Goal: Communication & Community: Answer question/provide support

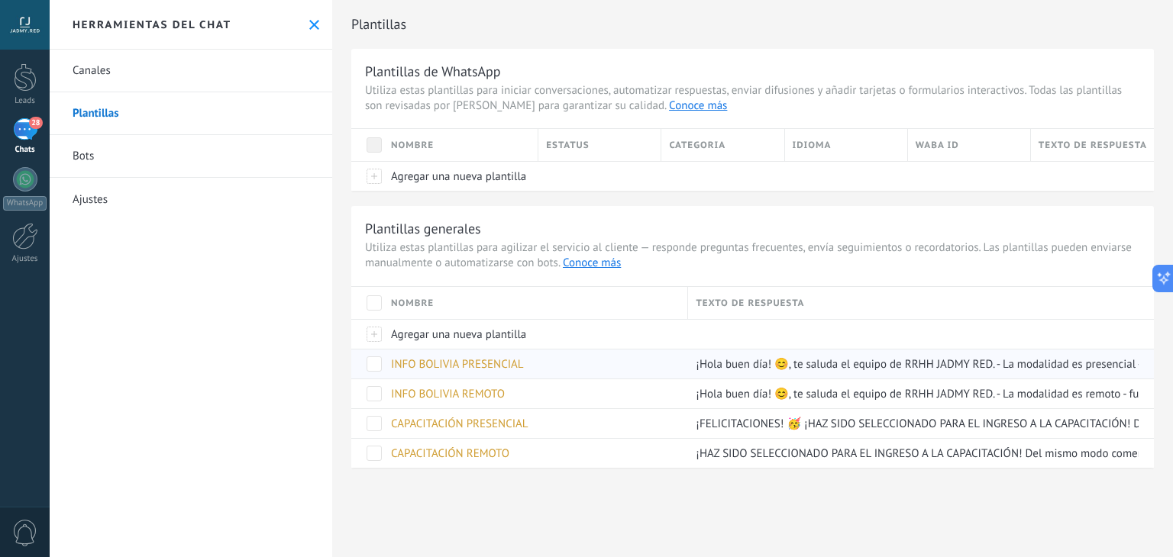
click at [480, 362] on span "INFO BOLIVIA PRESENCIAL" at bounding box center [457, 364] width 133 height 15
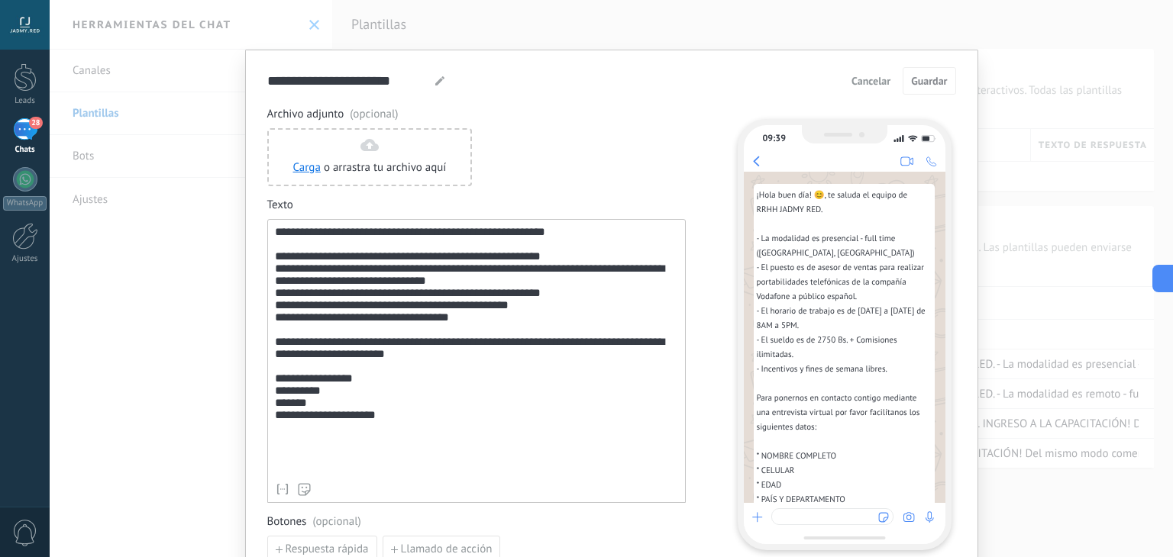
click at [447, 340] on div "**********" at bounding box center [476, 351] width 403 height 250
click at [935, 79] on span "Guardar" at bounding box center [929, 81] width 36 height 11
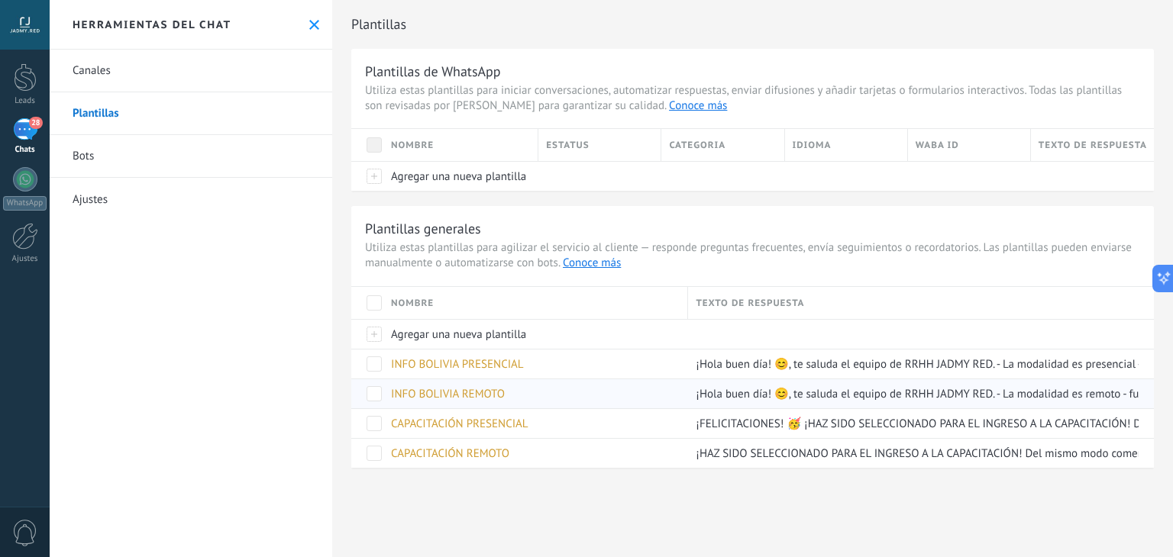
click at [476, 389] on span "INFO BOLIVIA REMOTO" at bounding box center [448, 394] width 114 height 15
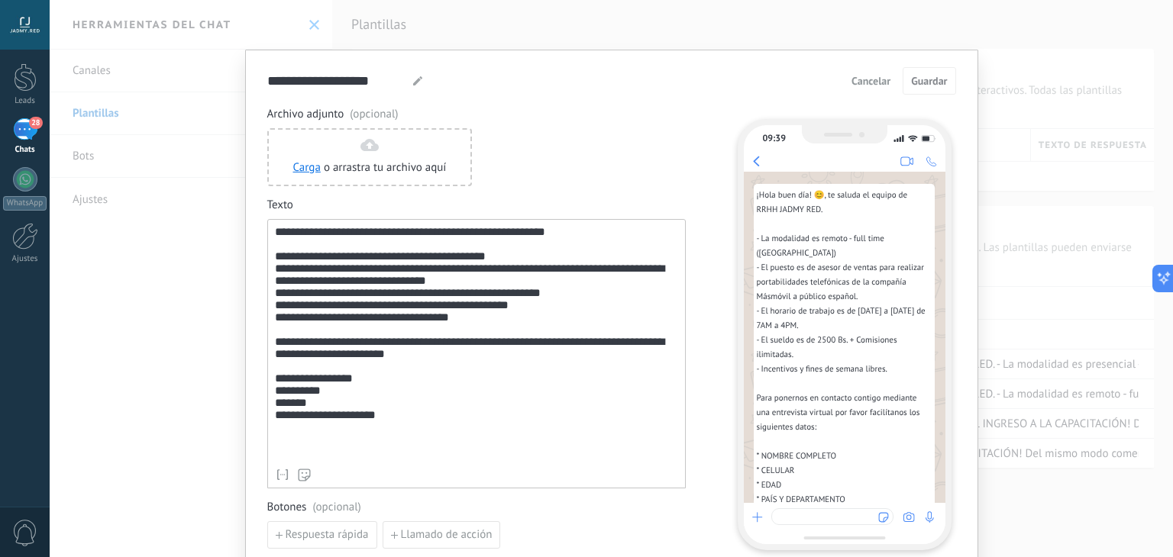
click at [447, 341] on div "**********" at bounding box center [476, 343] width 403 height 235
click at [929, 73] on button "Guardar" at bounding box center [929, 80] width 53 height 27
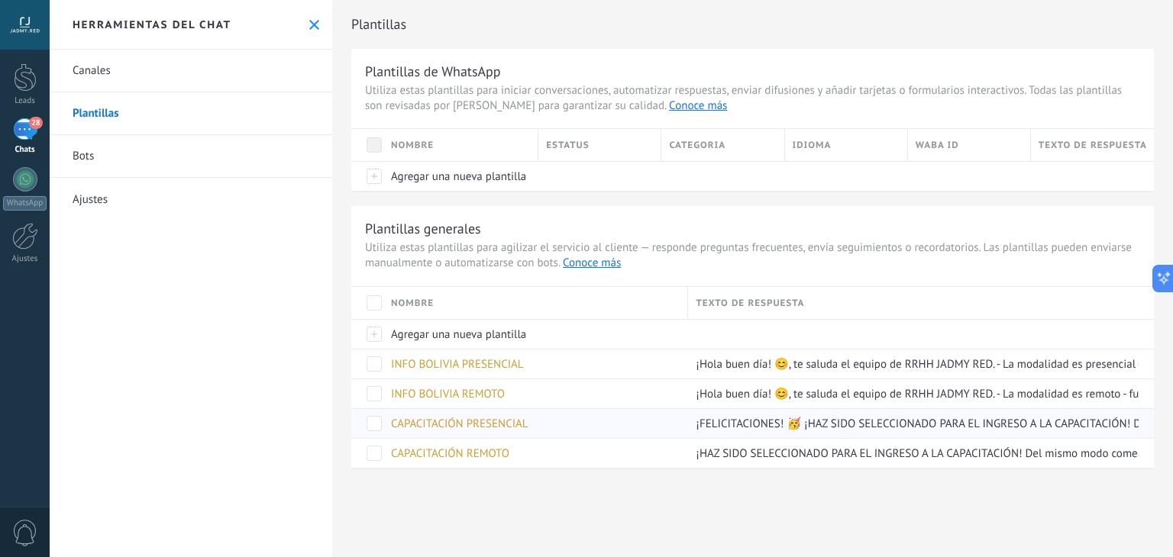
click at [470, 429] on span "CAPACITACIÓN PRESENCIAL" at bounding box center [459, 424] width 137 height 15
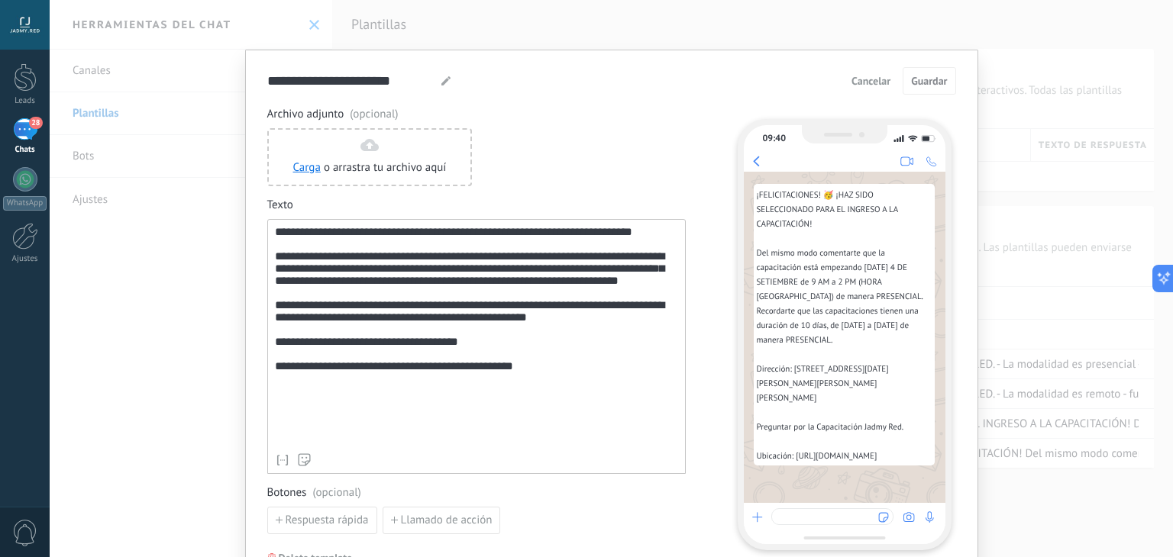
click at [660, 282] on div "**********" at bounding box center [476, 336] width 403 height 221
click at [925, 80] on span "Guardar" at bounding box center [929, 81] width 36 height 11
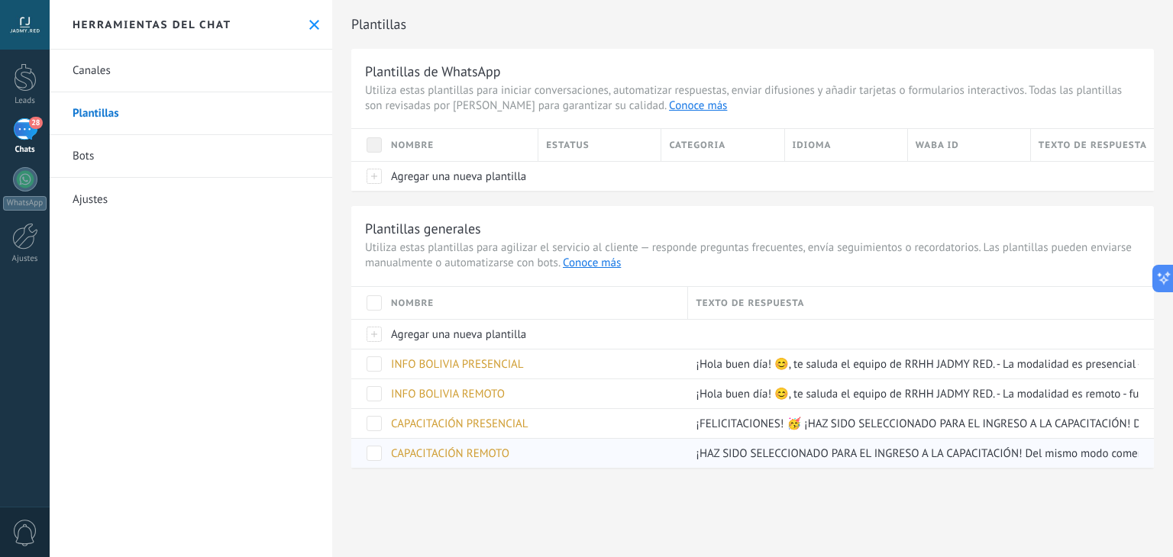
click at [453, 453] on span "CAPACITACIÓN REMOTO" at bounding box center [450, 454] width 118 height 15
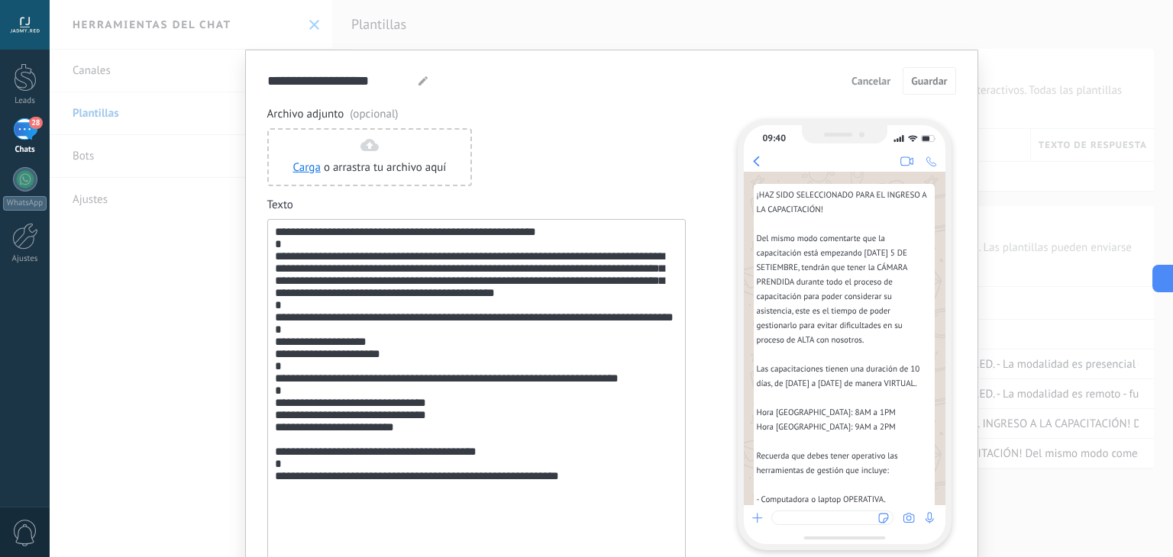
click at [877, 86] on span "Cancelar" at bounding box center [870, 81] width 39 height 11
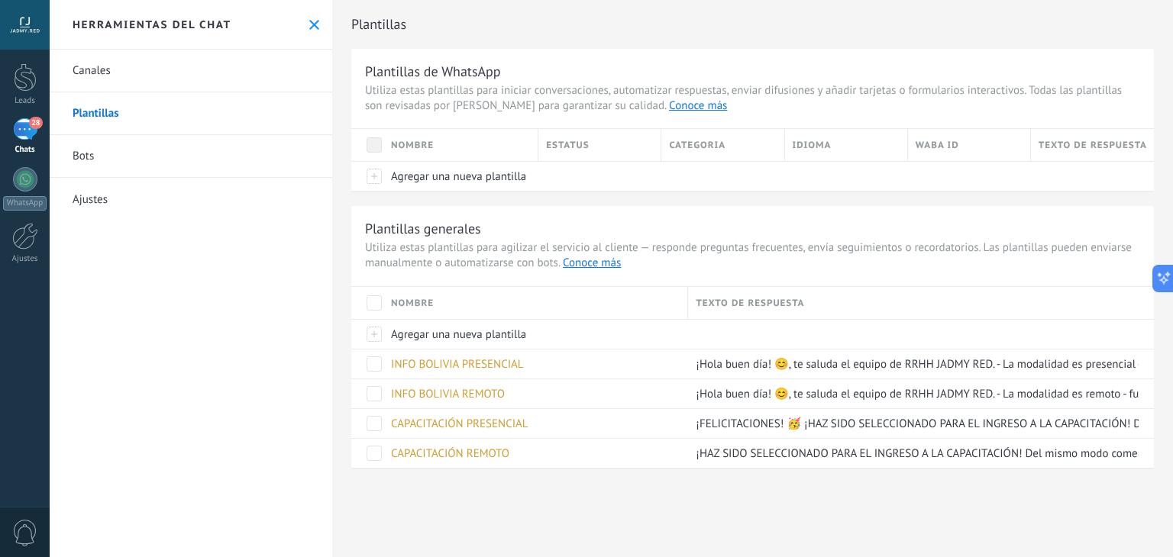
click at [311, 22] on use at bounding box center [314, 25] width 10 height 10
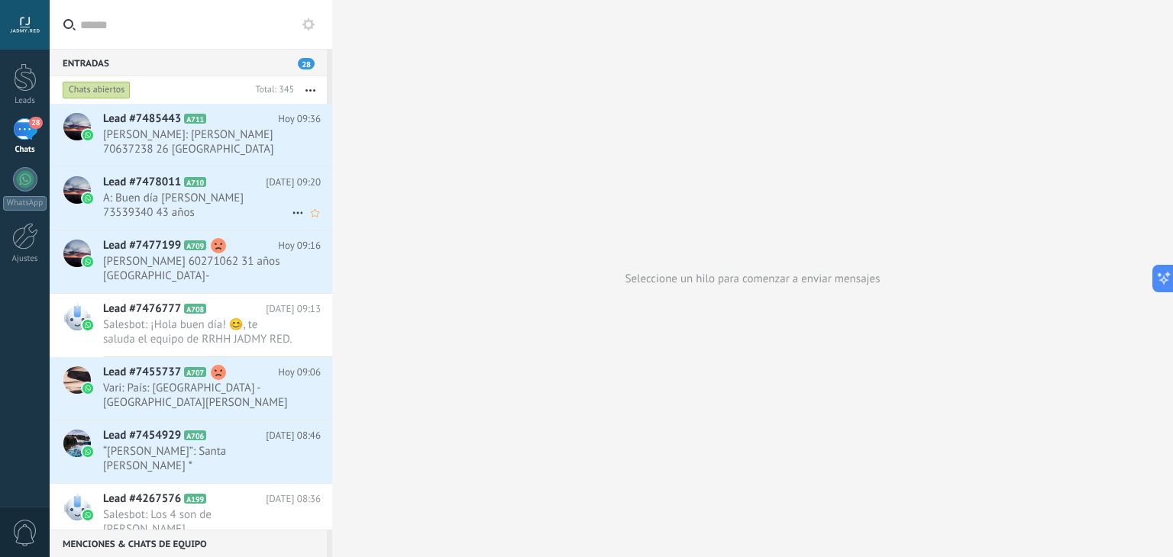
click at [214, 192] on span "A: Buen día [PERSON_NAME] 73539340 43 años [GEOGRAPHIC_DATA] - [GEOGRAPHIC_DATA]" at bounding box center [197, 205] width 189 height 29
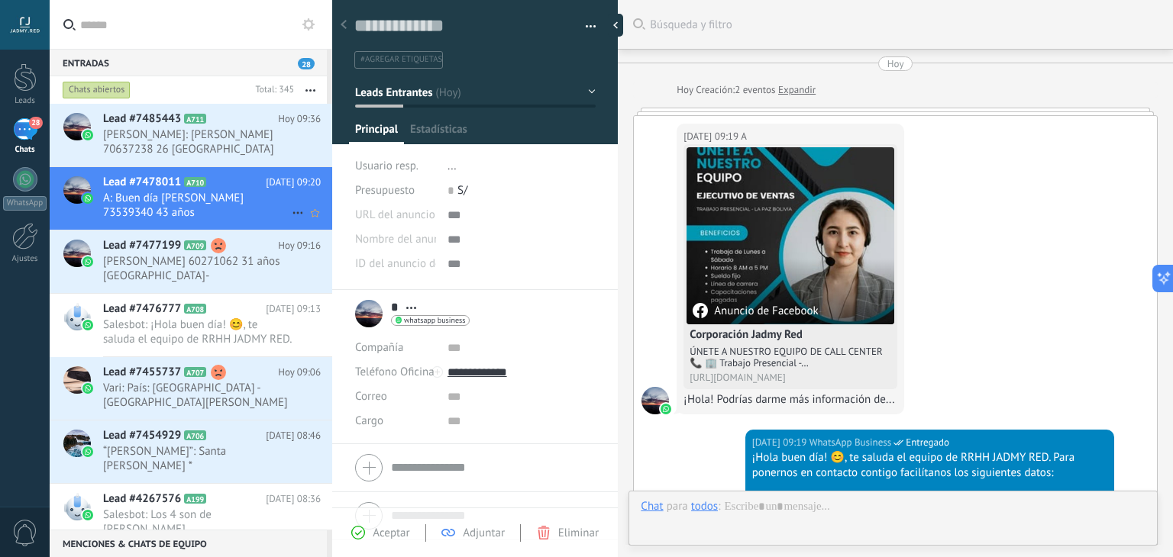
scroll to position [22, 0]
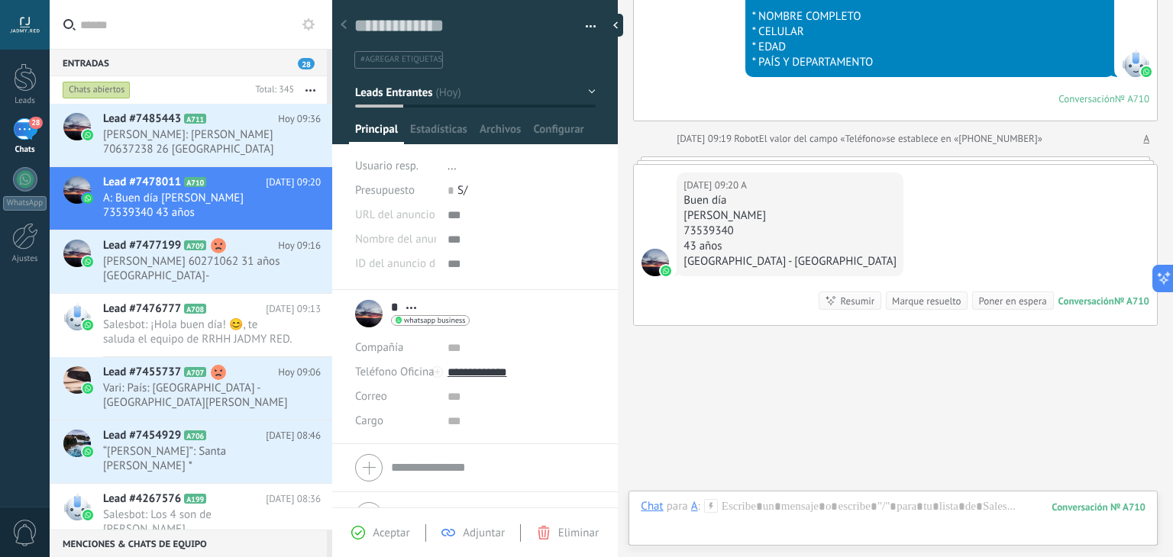
click at [916, 294] on div "Marque resuelto" at bounding box center [926, 301] width 69 height 15
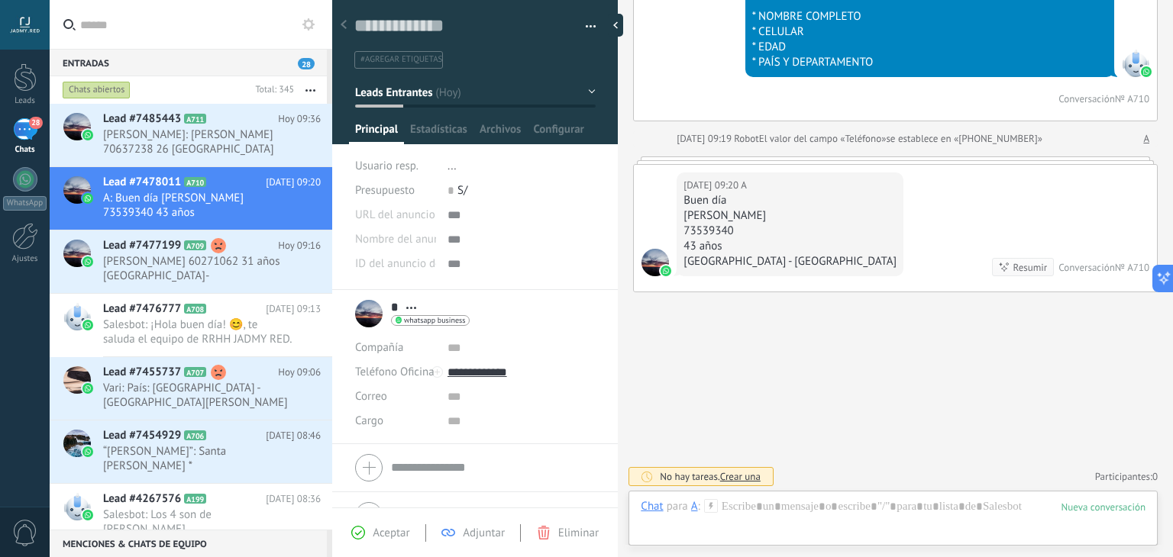
scroll to position [513, 0]
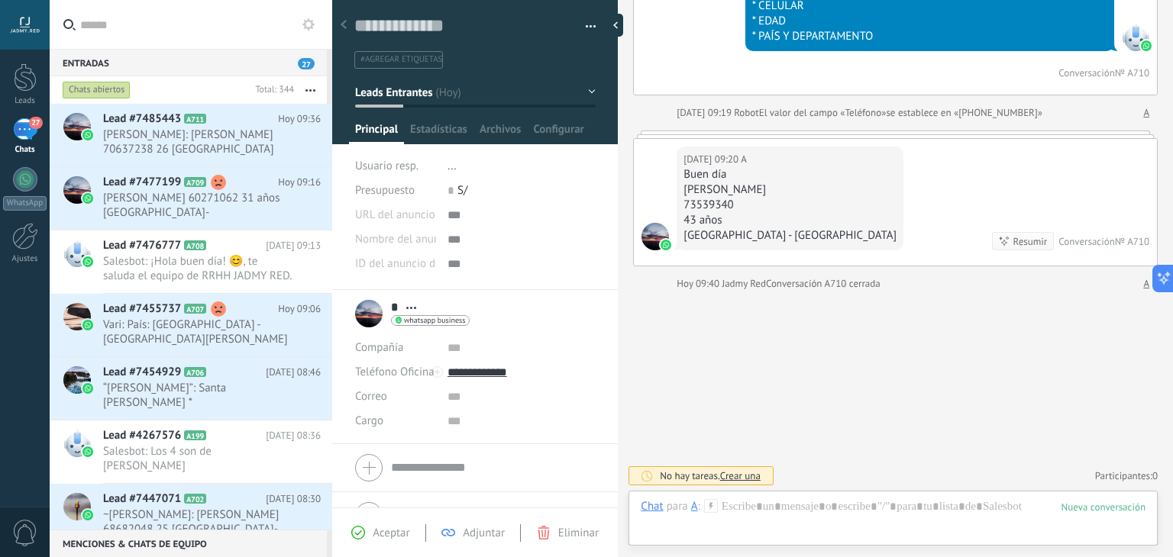
click at [397, 95] on span "Leads Entrantes" at bounding box center [393, 92] width 77 height 15
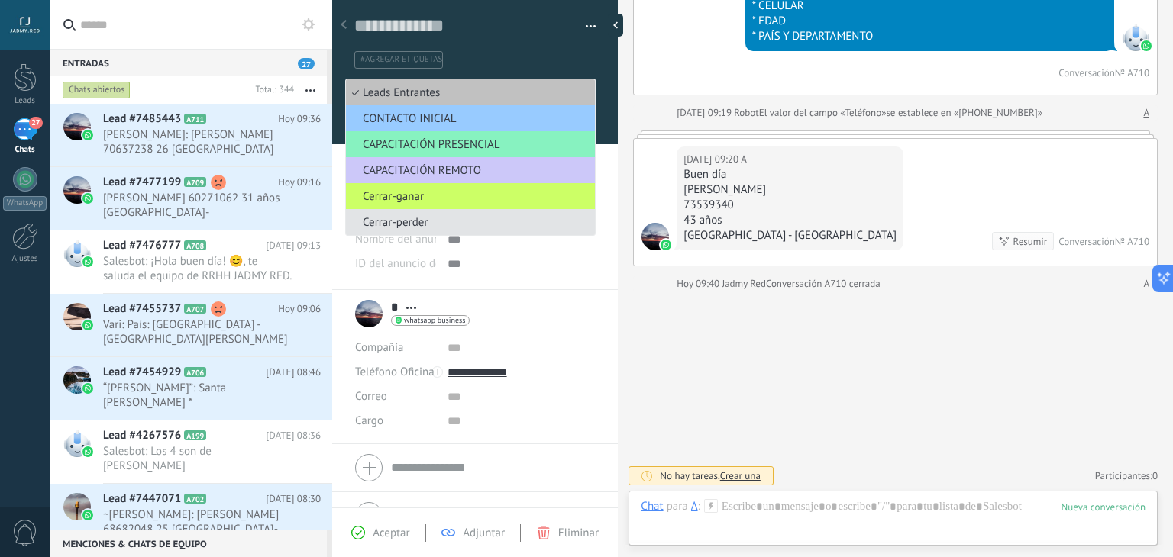
click at [436, 224] on span "Cerrar-perder" at bounding box center [468, 222] width 244 height 15
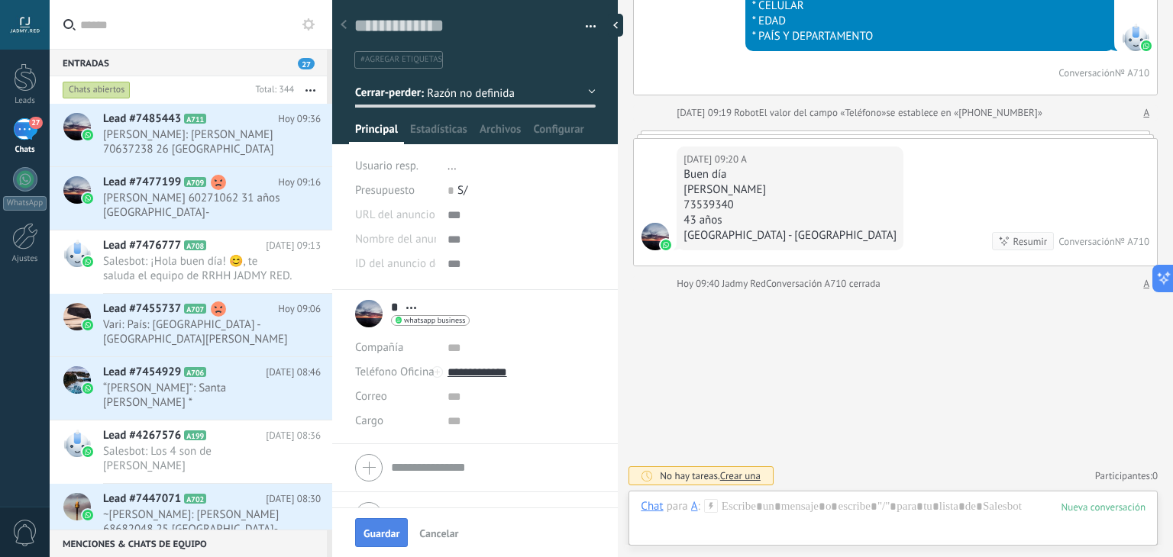
click at [386, 528] on span "Guardar" at bounding box center [381, 533] width 36 height 11
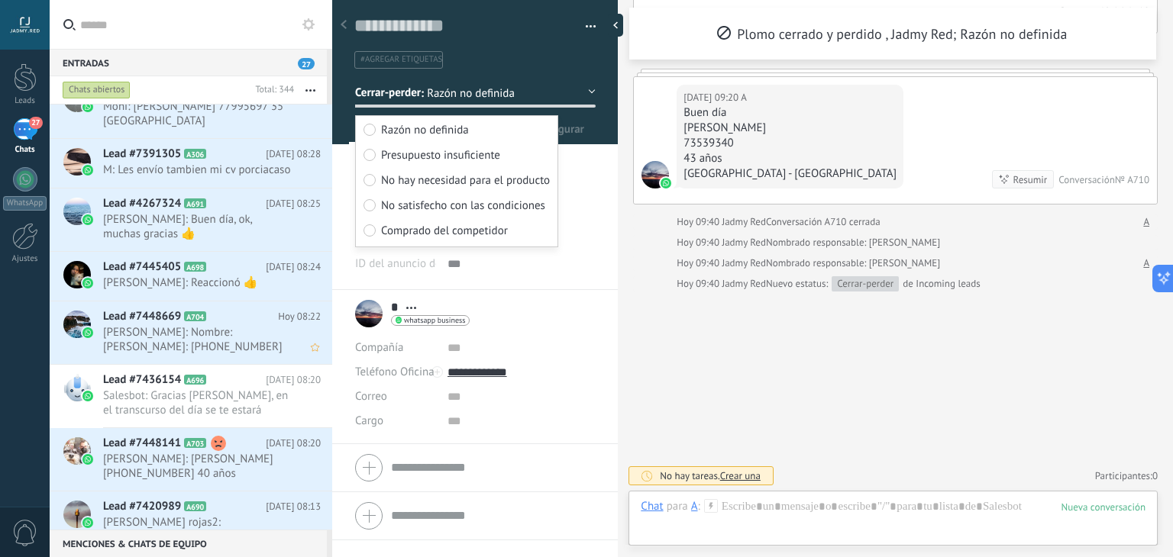
scroll to position [499, 0]
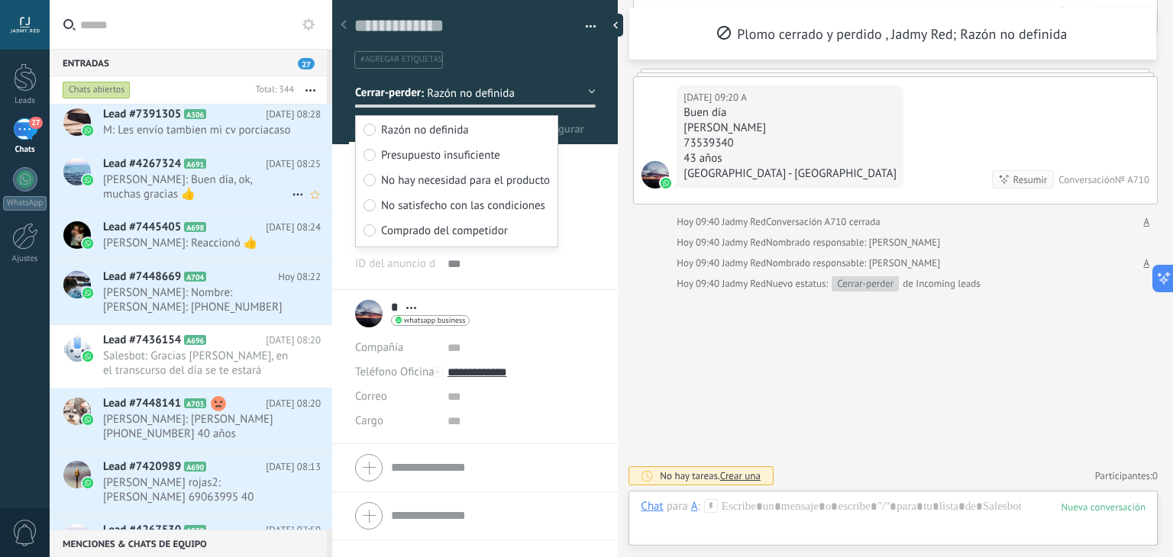
click at [179, 199] on span "[PERSON_NAME]: Buen día, ok, muchas gracias 👍" at bounding box center [197, 187] width 189 height 29
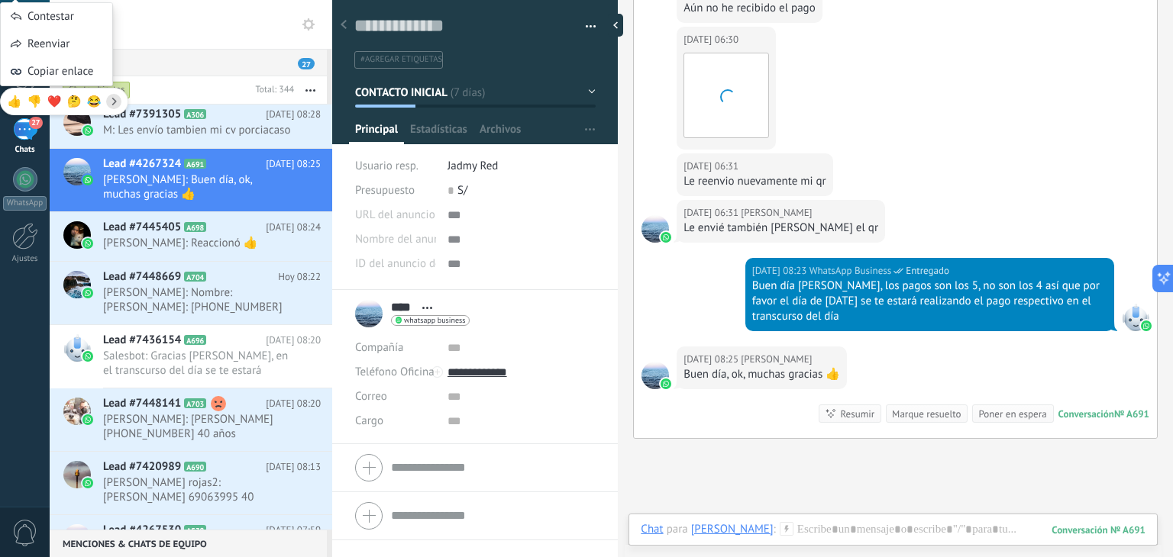
scroll to position [1365, 0]
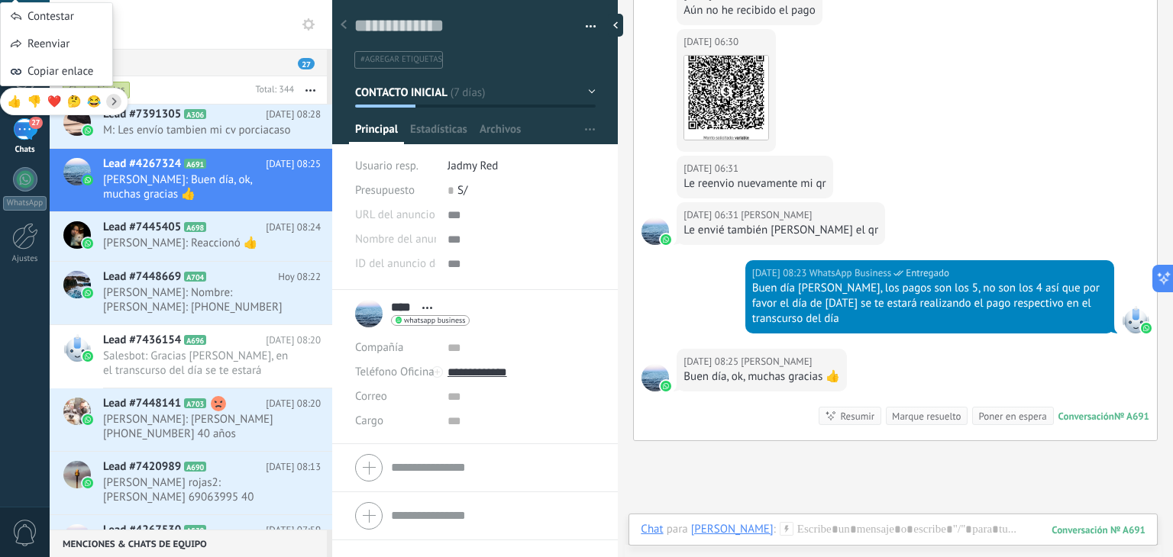
click at [941, 350] on div "[DATE] 08:25 [PERSON_NAME] día, ok, muchas gracias 👍 Conversación № A691 Conver…" at bounding box center [895, 395] width 523 height 92
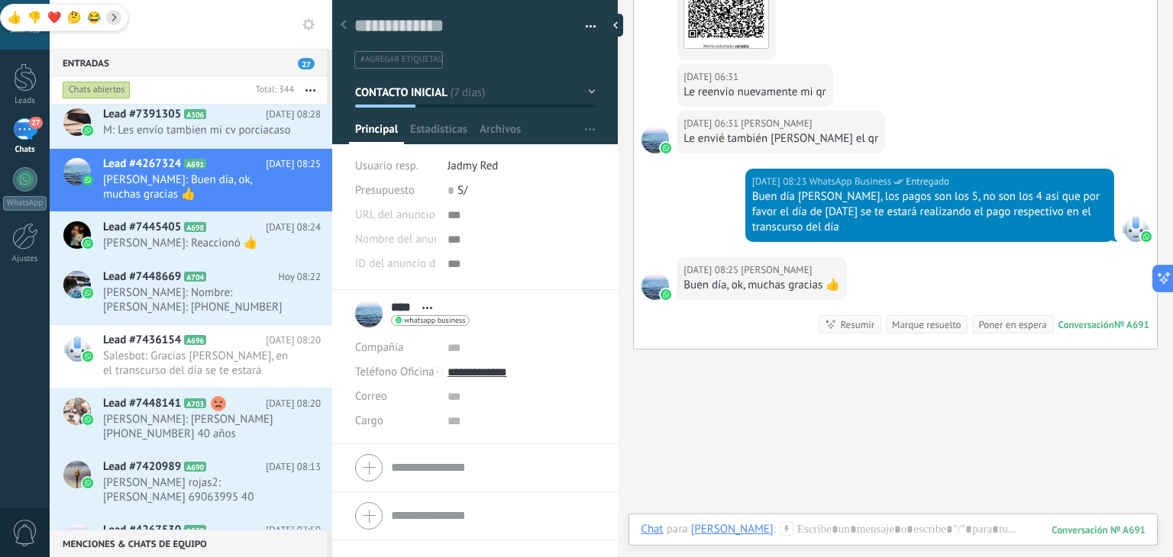
scroll to position [1497, 0]
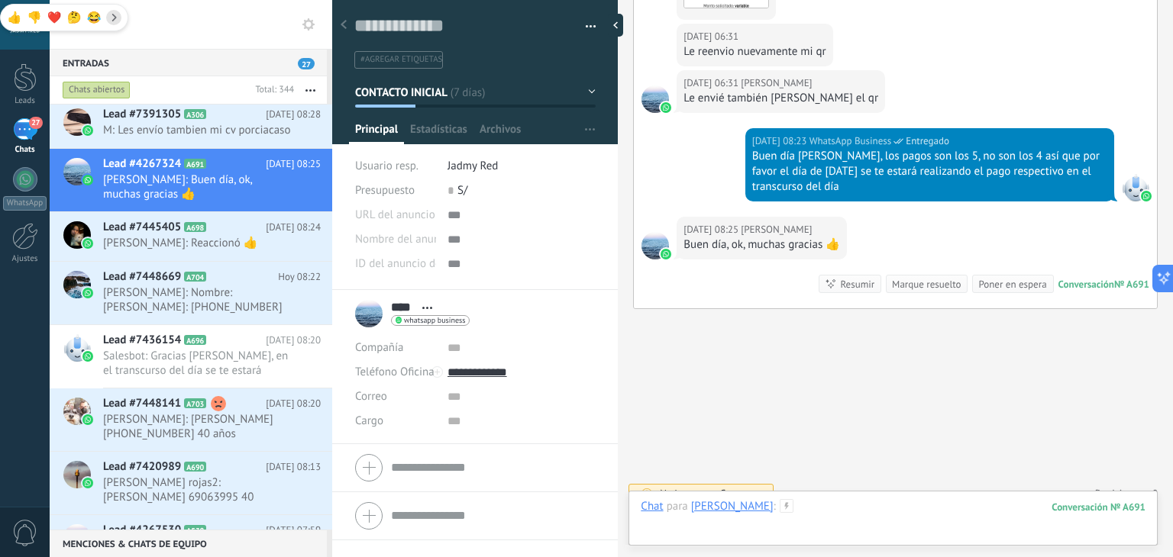
click at [845, 509] on div at bounding box center [893, 522] width 505 height 46
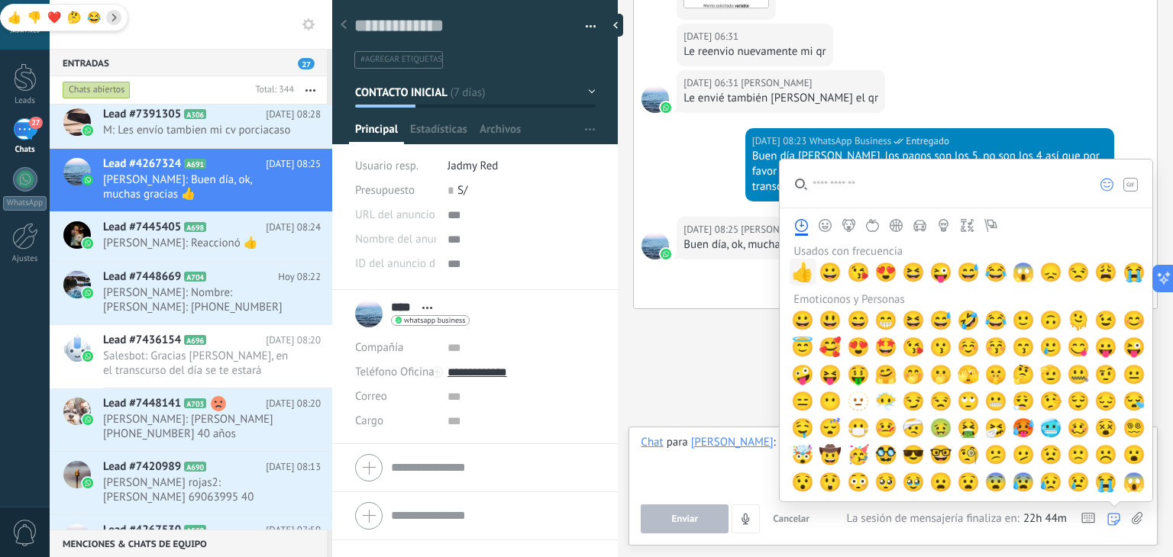
click at [806, 266] on span "👍" at bounding box center [802, 272] width 23 height 21
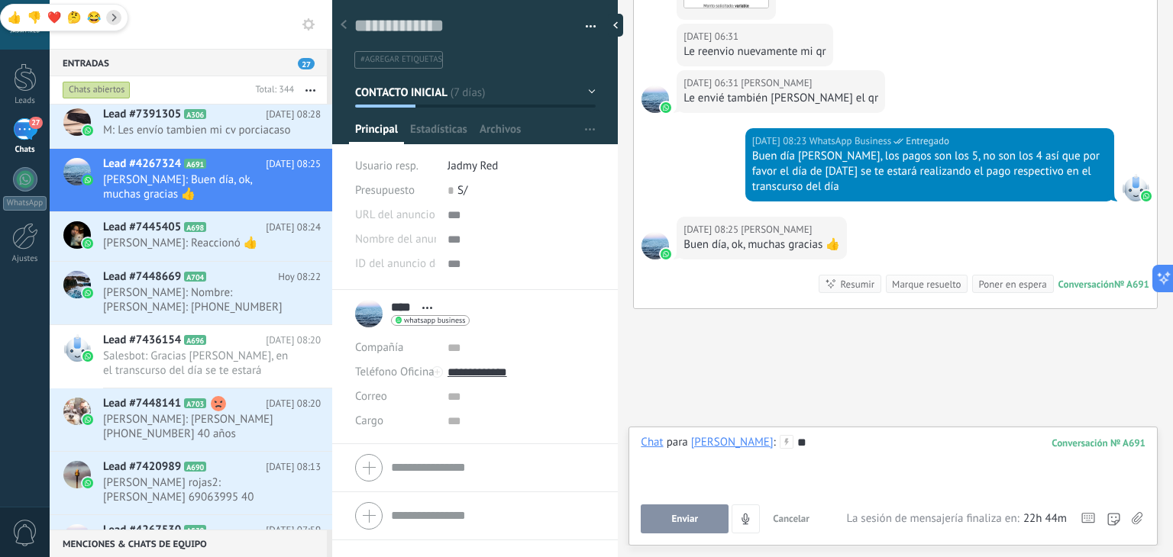
click at [660, 526] on button "Enviar" at bounding box center [685, 519] width 88 height 29
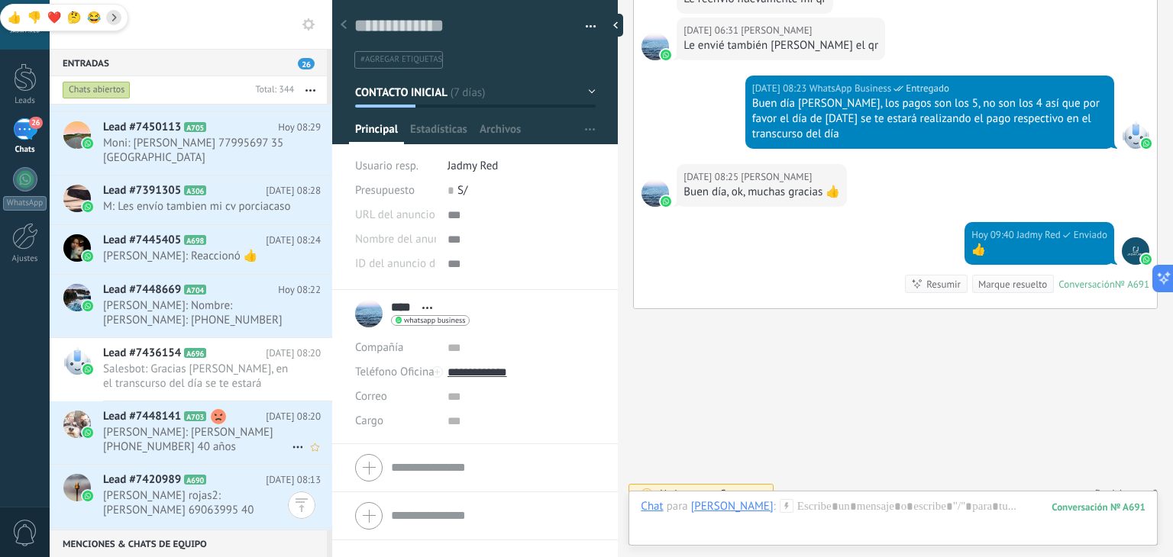
scroll to position [598, 0]
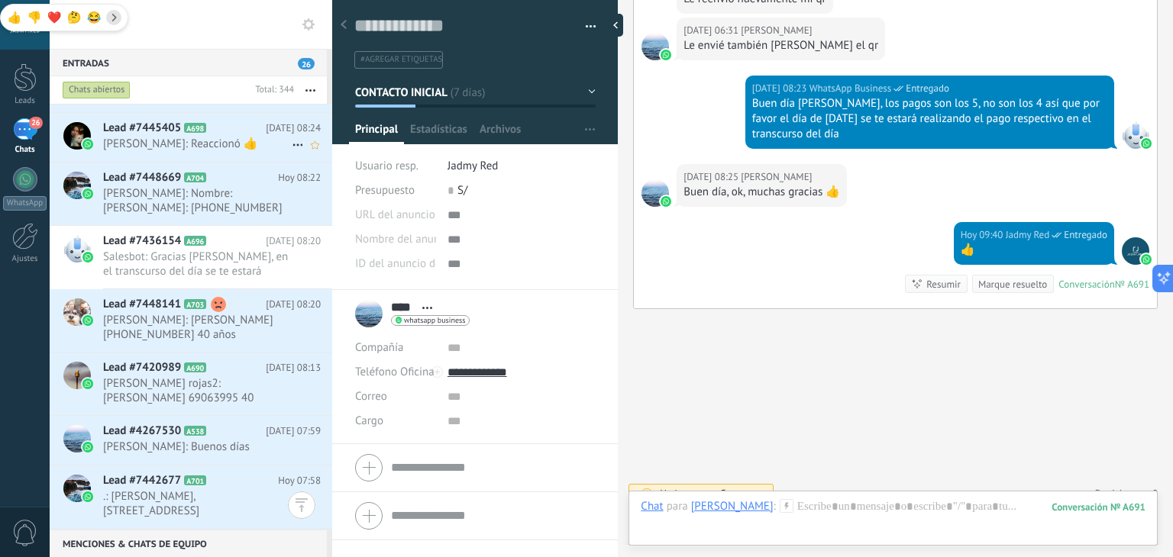
click at [214, 131] on icon at bounding box center [218, 128] width 15 height 15
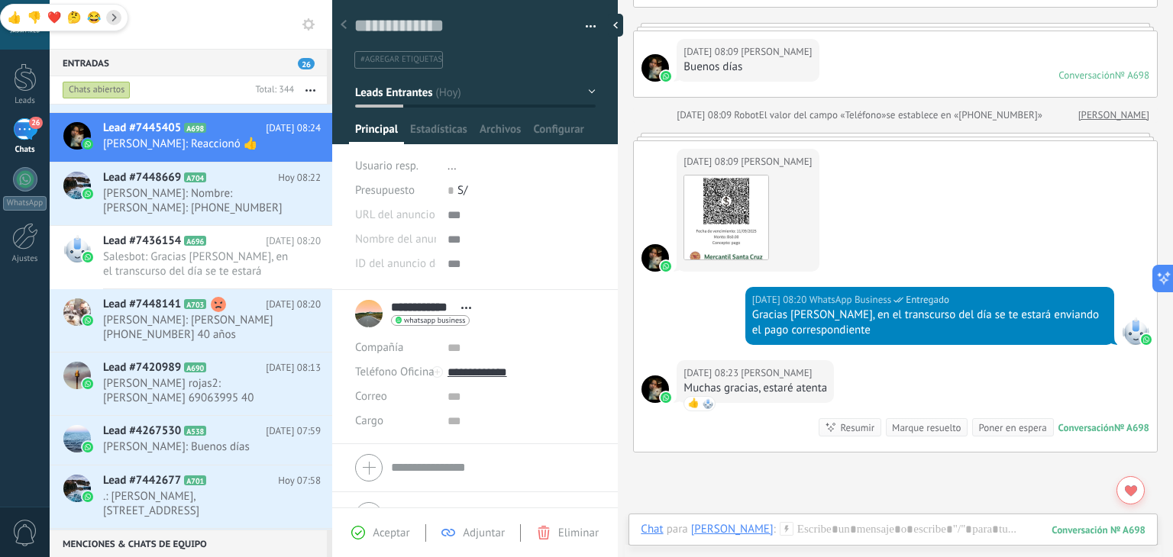
scroll to position [422, 0]
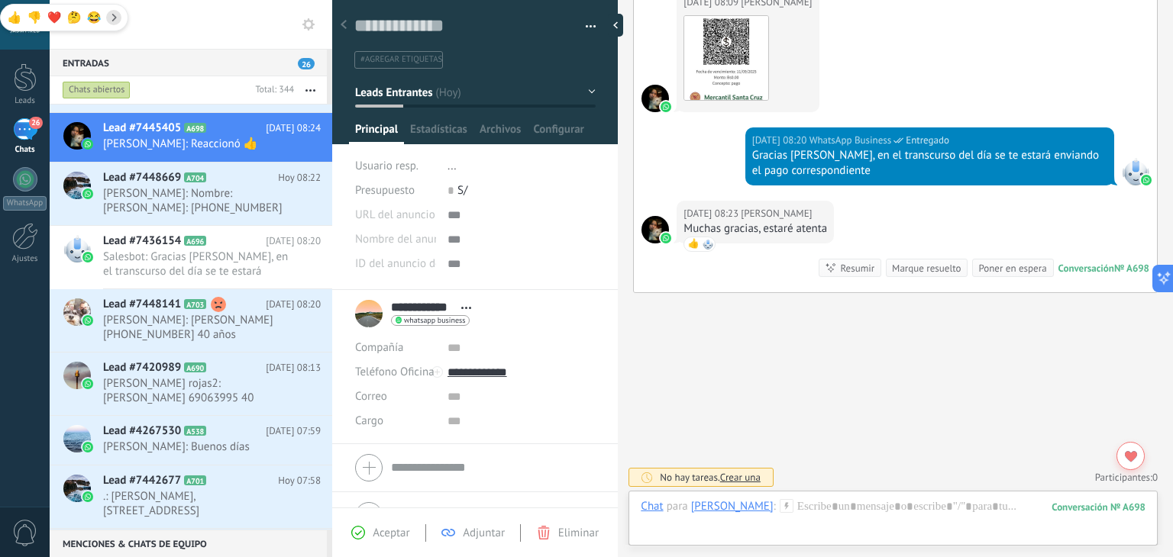
click at [915, 262] on div "Marque resuelto" at bounding box center [926, 268] width 69 height 15
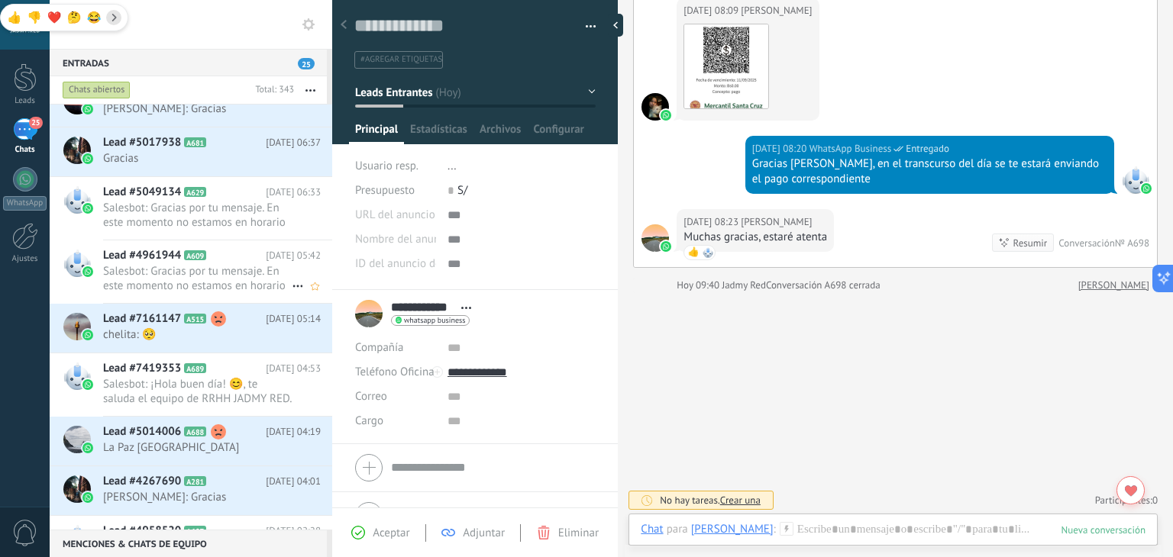
scroll to position [1529, 0]
click at [201, 334] on span "chelita: 🥺" at bounding box center [197, 335] width 189 height 15
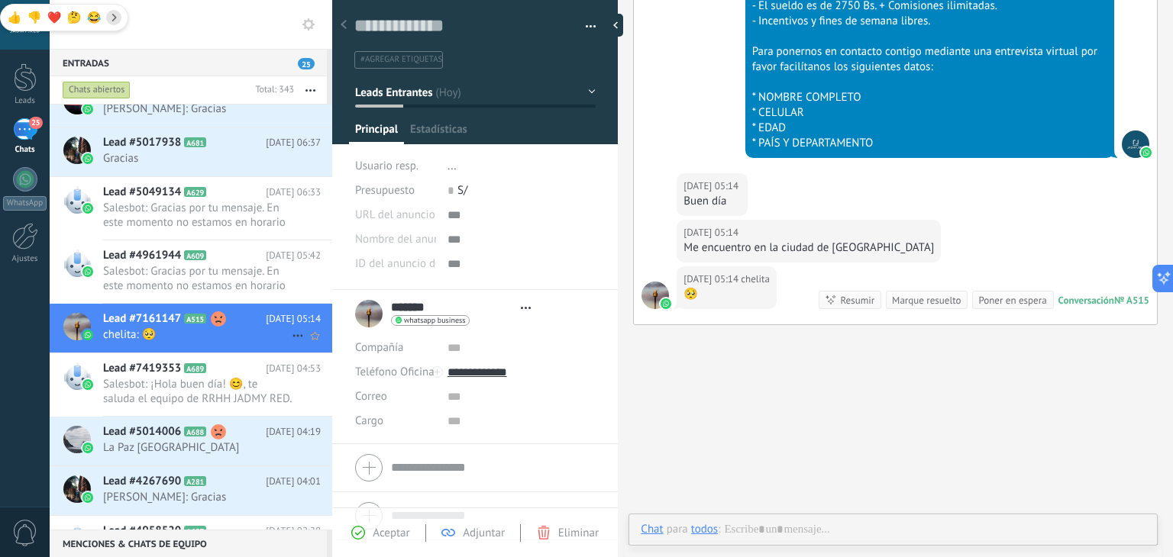
scroll to position [22, 0]
click at [231, 254] on h2 "Lead #4961944 A609" at bounding box center [184, 255] width 163 height 15
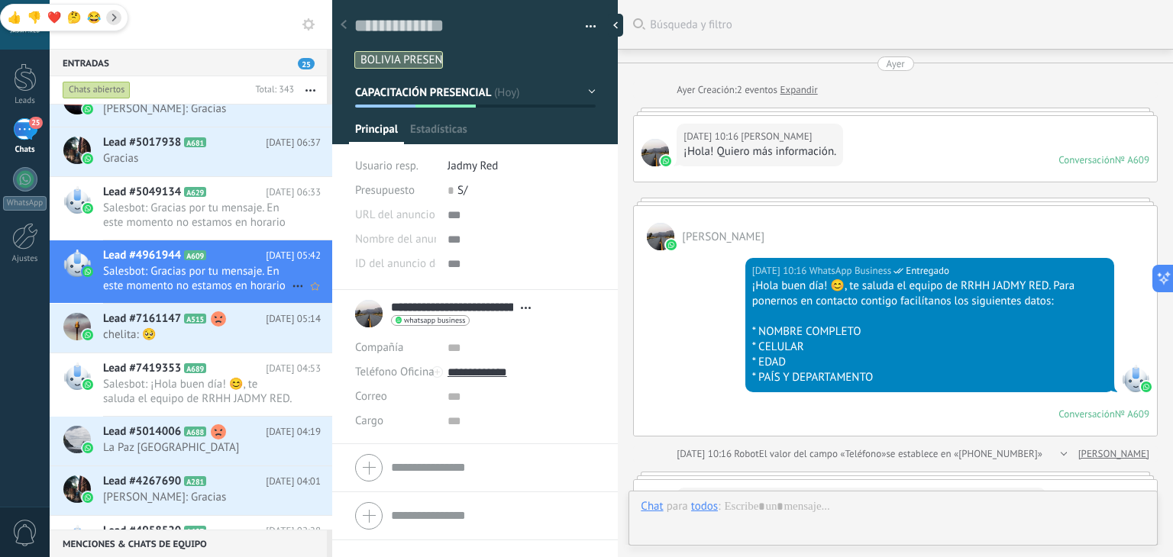
type textarea "**********"
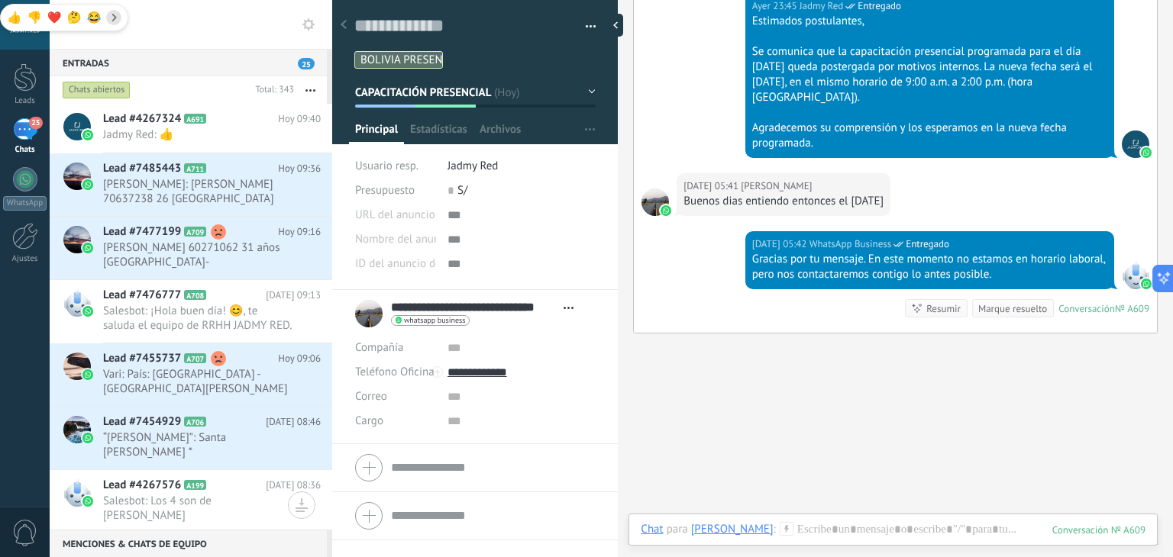
click at [687, 84] on div "[DATE] 23:45 Jadmy Red Entregado Estimados postulantes, Se comunica que la capa…" at bounding box center [895, 79] width 523 height 188
